Goal: Obtain resource: Download file/media

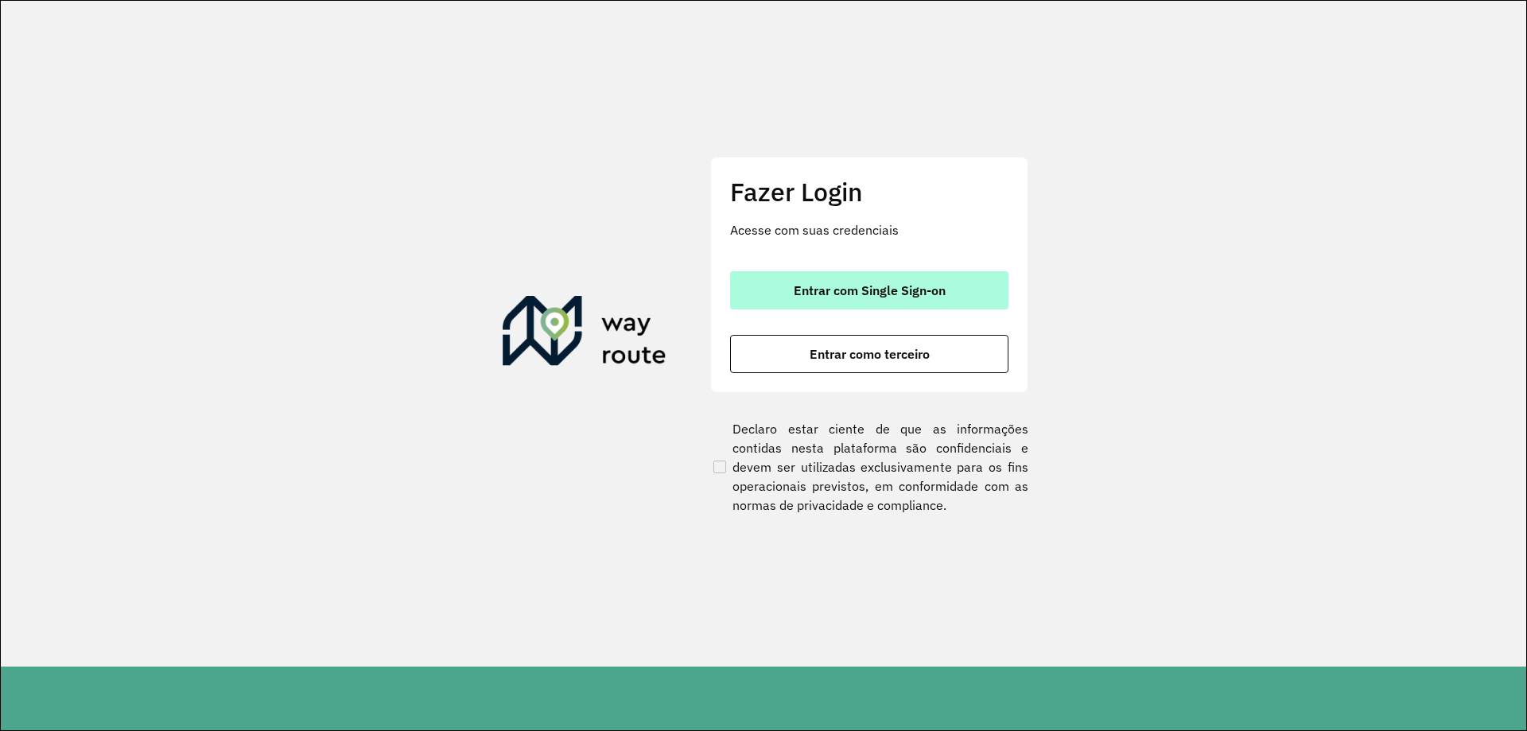
click at [892, 277] on button "Entrar com Single Sign-on" at bounding box center [869, 290] width 278 height 38
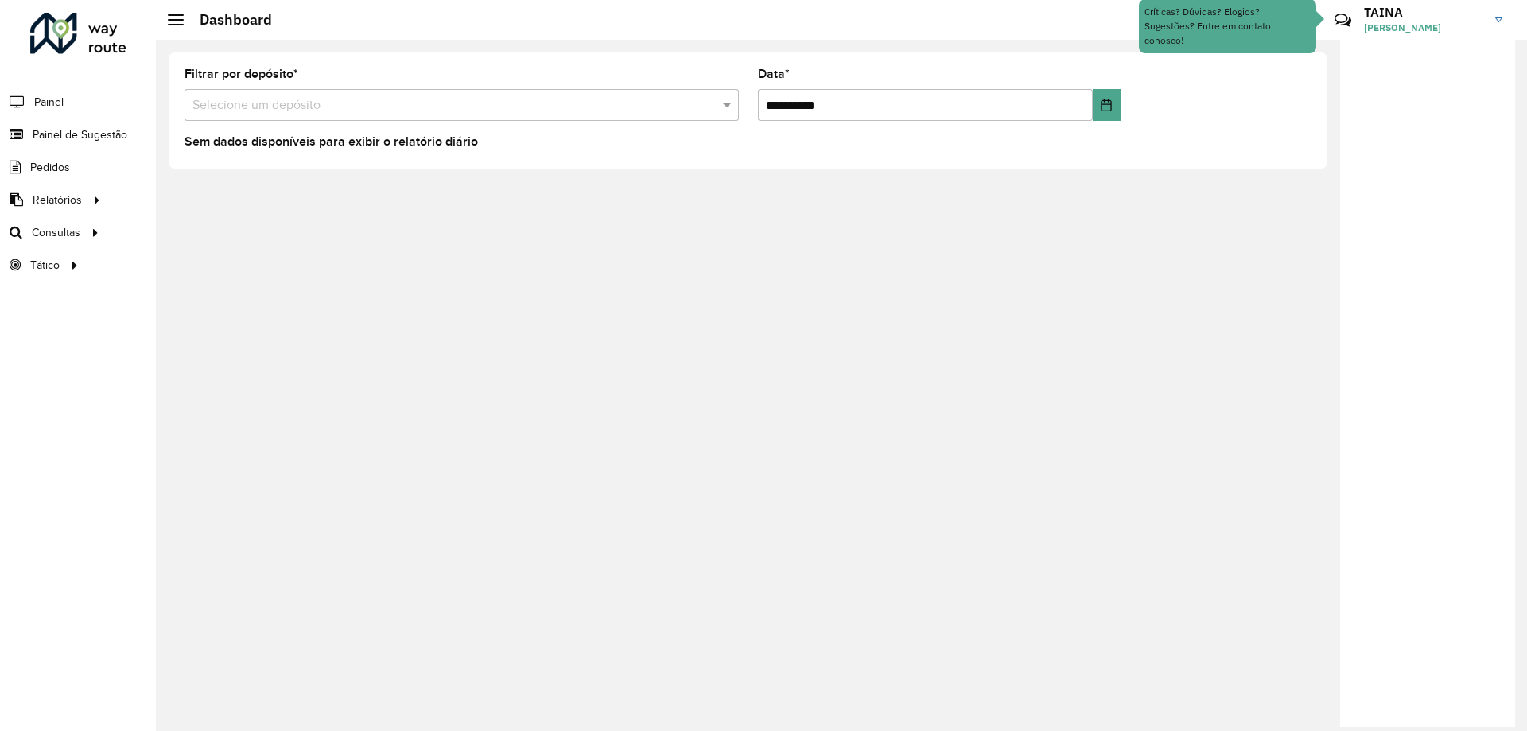
click at [254, 193] on div "**********" at bounding box center [841, 385] width 1371 height 691
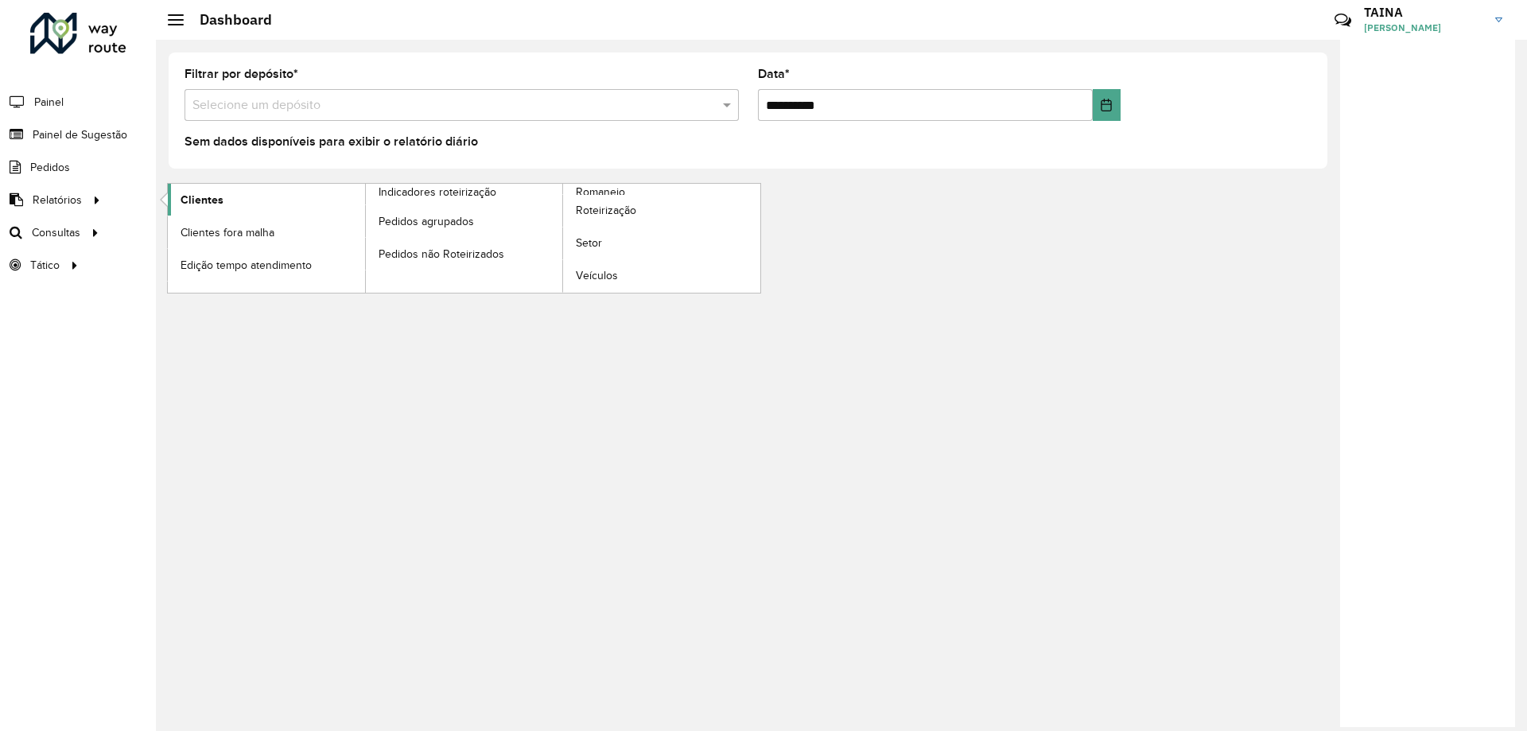
click at [212, 195] on span "Clientes" at bounding box center [202, 200] width 43 height 17
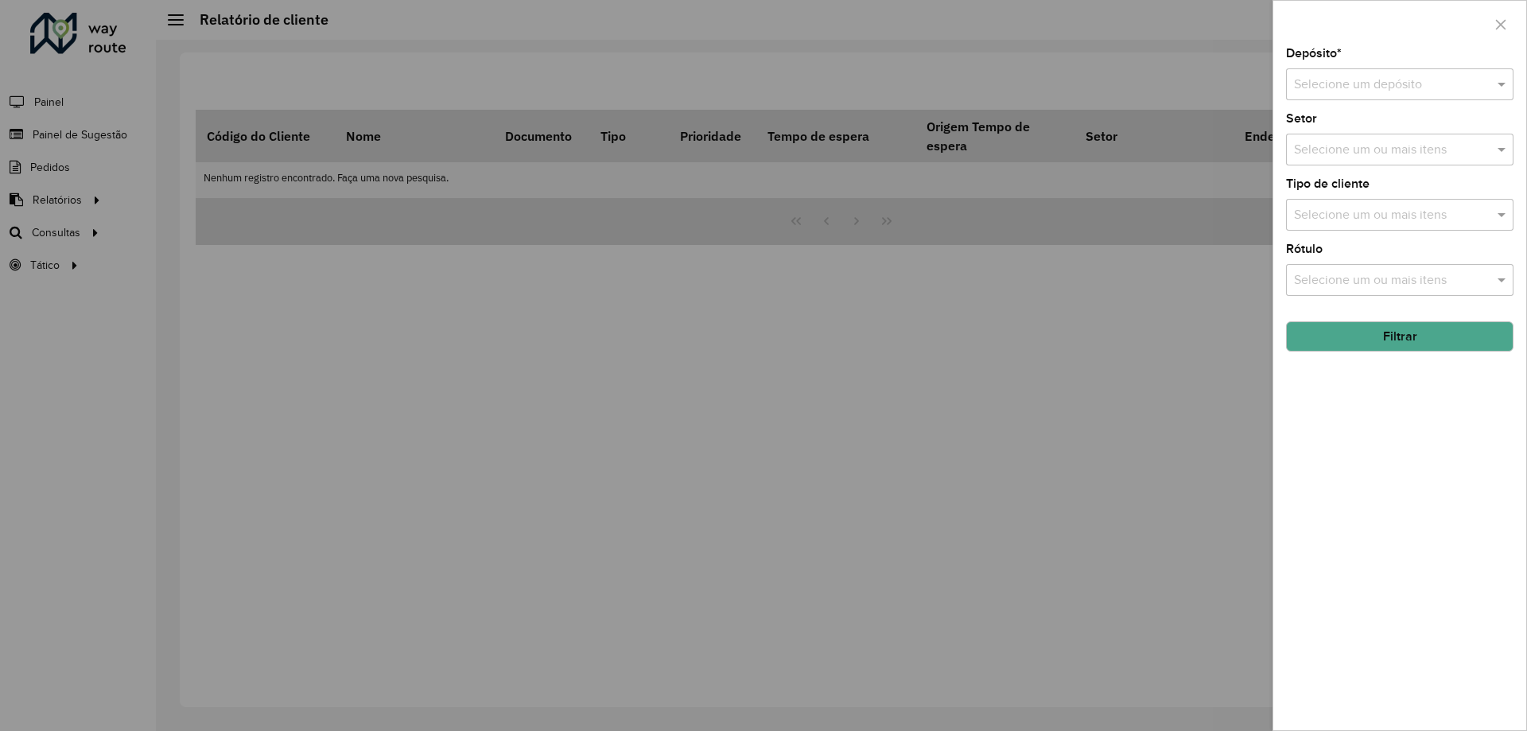
click at [1356, 73] on div "Selecione um depósito" at bounding box center [1399, 84] width 227 height 32
click at [1366, 193] on div "CDD Camboriú" at bounding box center [1400, 184] width 226 height 27
click at [1370, 342] on button "Filtrar" at bounding box center [1399, 336] width 227 height 30
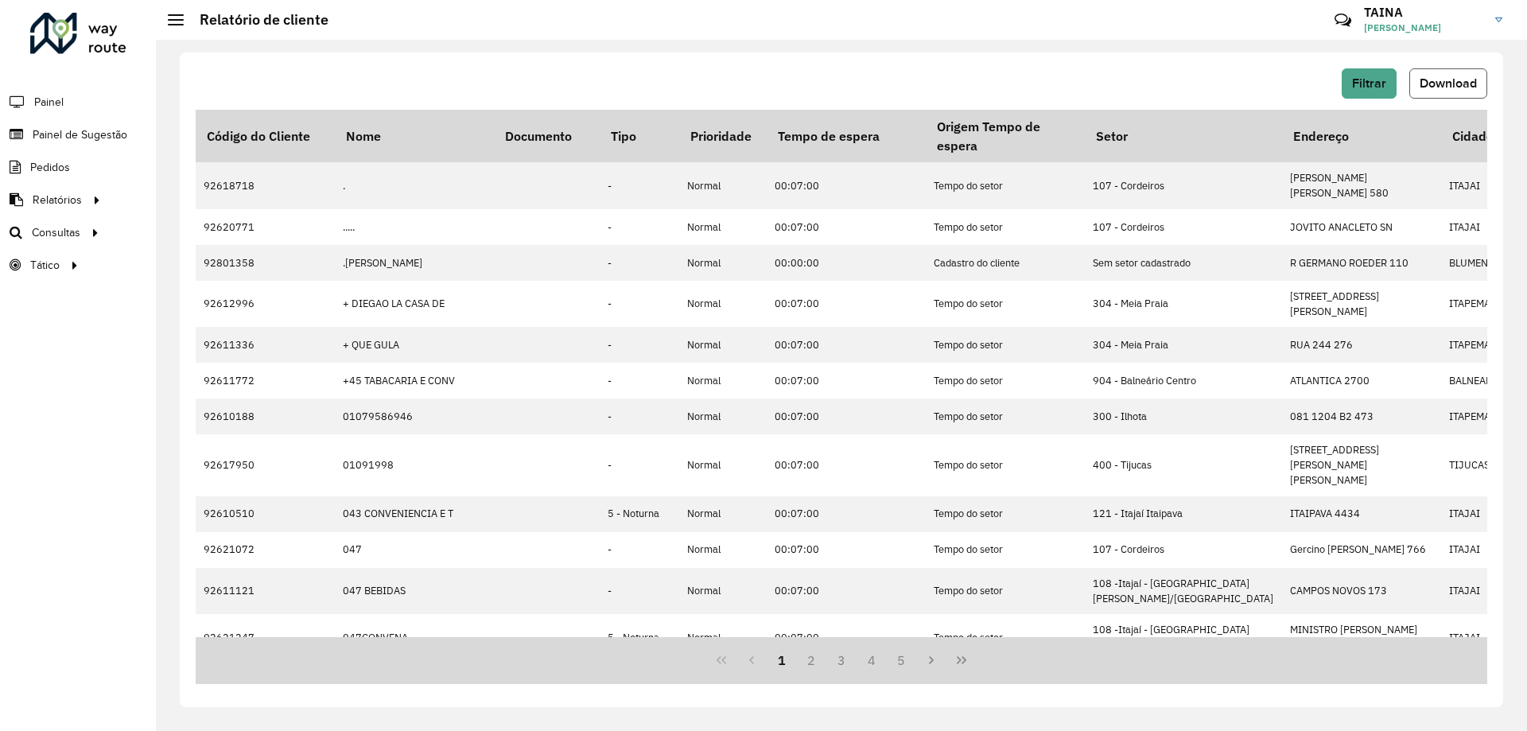
click at [1459, 79] on span "Download" at bounding box center [1448, 83] width 57 height 14
